Goal: Information Seeking & Learning: Learn about a topic

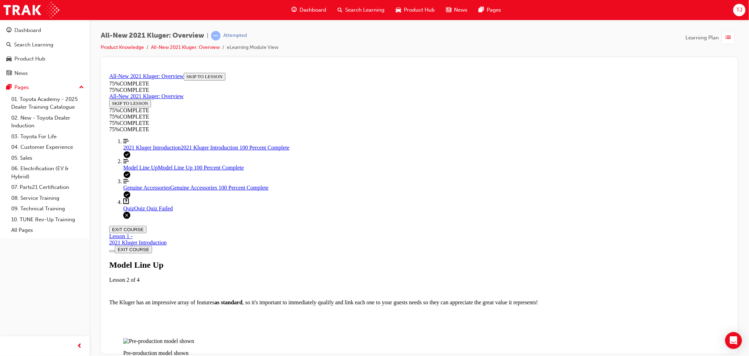
scroll to position [1390, 0]
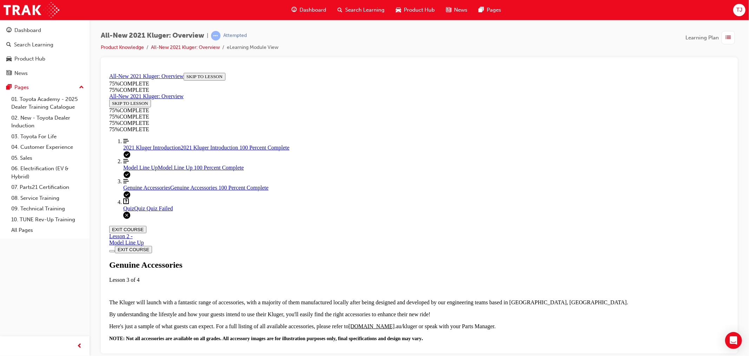
scroll to position [834, 0]
drag, startPoint x: 475, startPoint y: 130, endPoint x: 557, endPoint y: 130, distance: 81.5
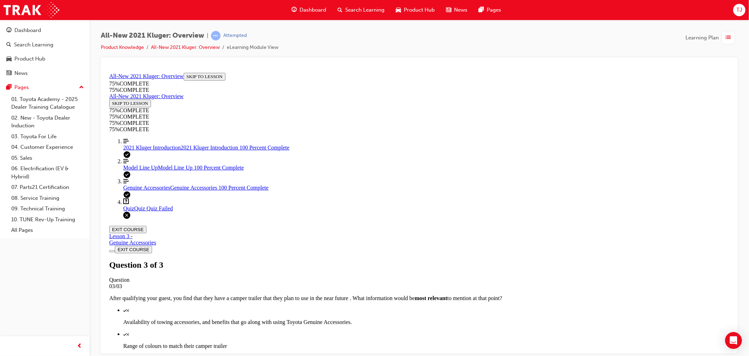
scroll to position [24, 0]
